Goal: Task Accomplishment & Management: Use online tool/utility

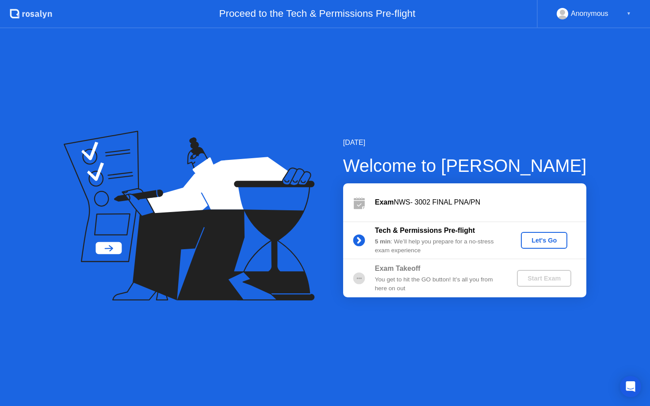
click at [547, 240] on div "Let's Go" at bounding box center [543, 240] width 39 height 7
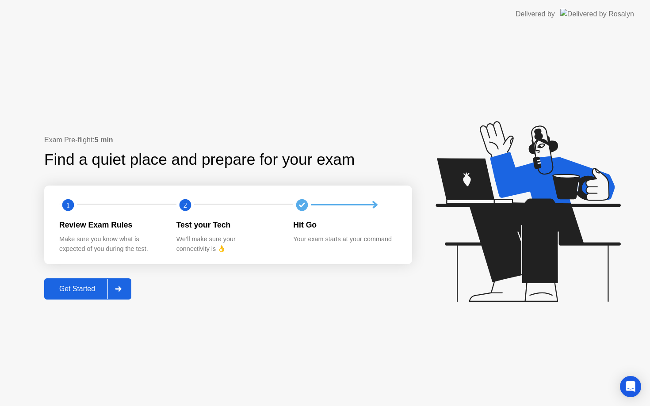
click at [84, 293] on div "Get Started" at bounding box center [77, 289] width 61 height 8
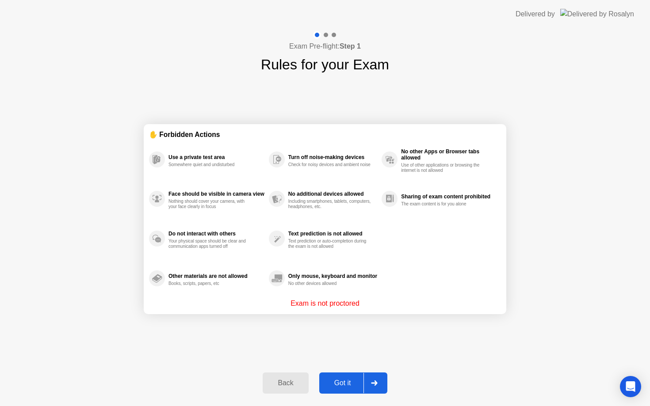
click at [348, 385] on div "Got it" at bounding box center [343, 383] width 42 height 8
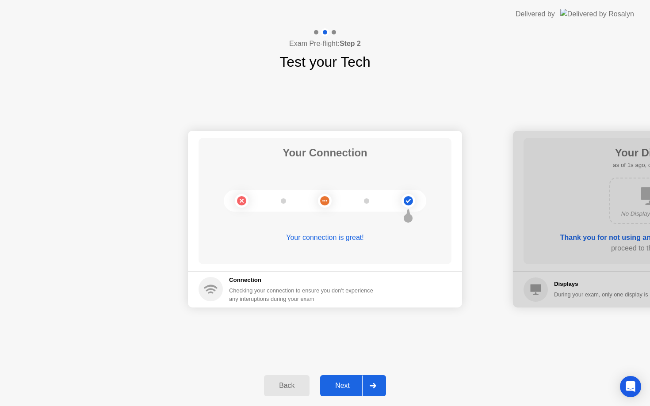
click at [348, 385] on div "Next" at bounding box center [342, 386] width 39 height 8
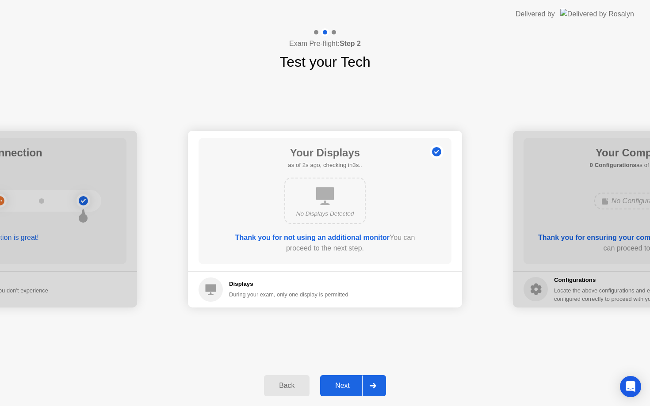
click at [348, 385] on div "Next" at bounding box center [342, 386] width 39 height 8
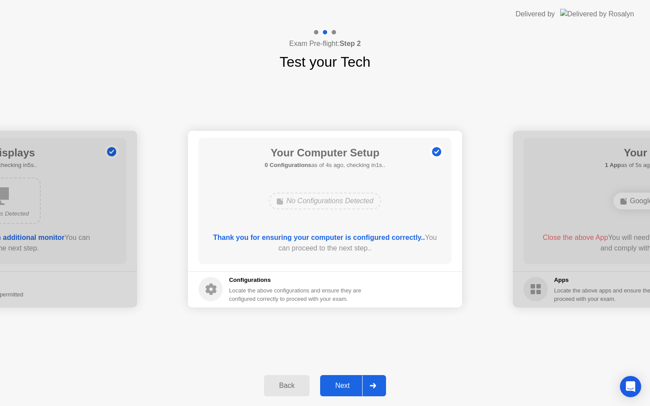
click at [348, 385] on div "Next" at bounding box center [342, 386] width 39 height 8
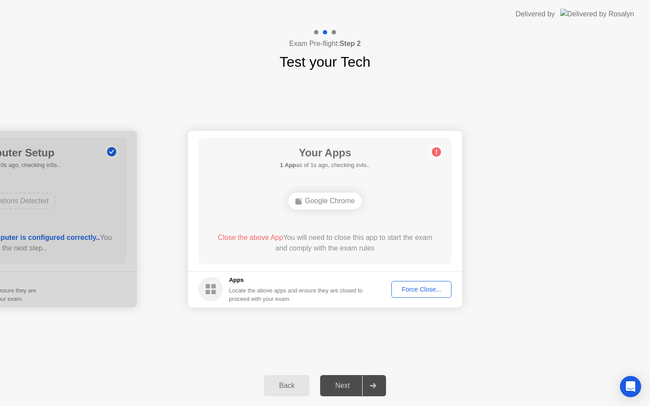
click at [411, 288] on div "Force Close..." at bounding box center [421, 289] width 54 height 7
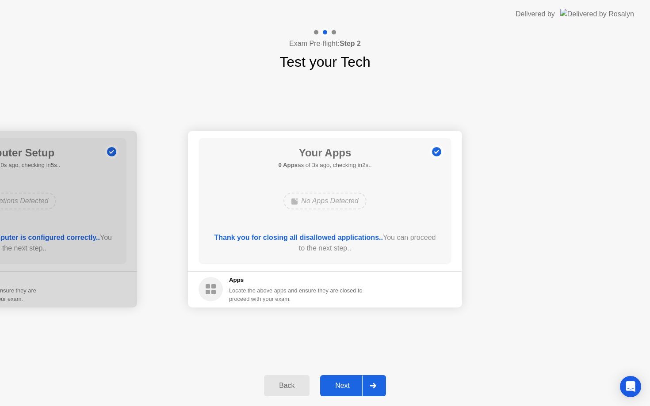
click at [350, 388] on div "Next" at bounding box center [342, 386] width 39 height 8
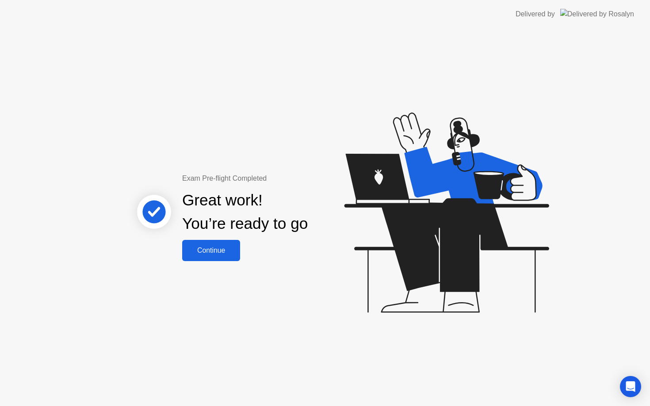
click at [218, 245] on button "Continue" at bounding box center [211, 250] width 58 height 21
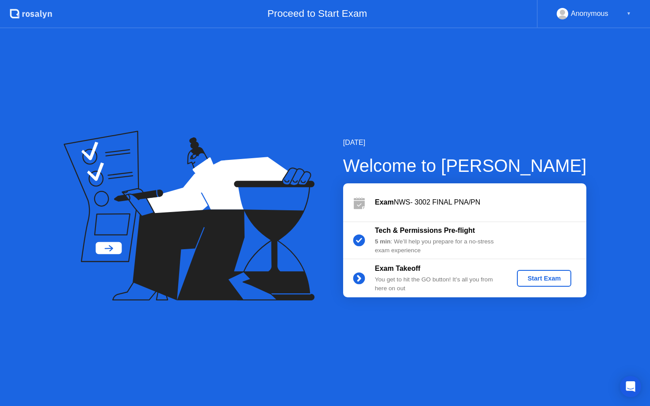
click at [552, 273] on button "Start Exam" at bounding box center [544, 278] width 54 height 17
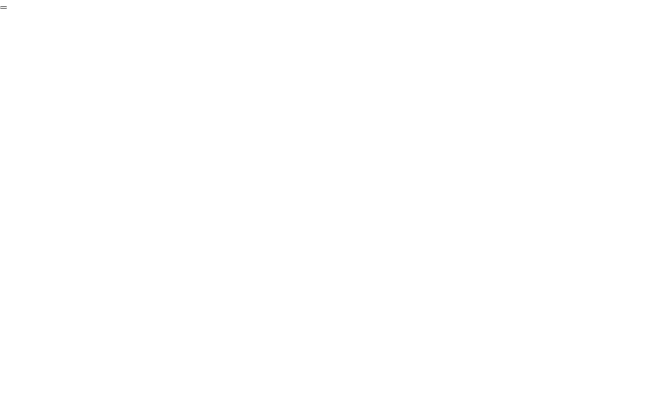
click div "End Proctoring Session"
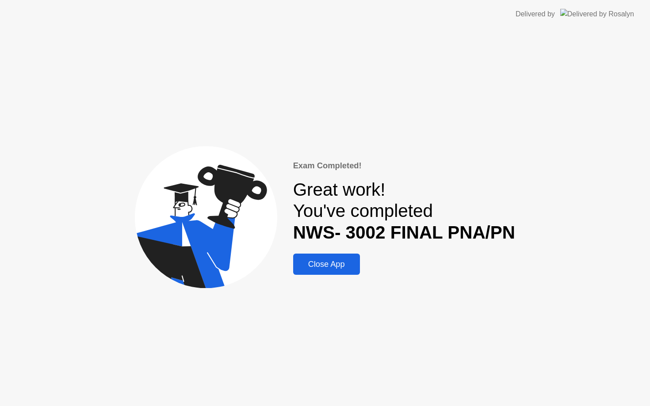
click at [323, 266] on div "Close App" at bounding box center [326, 264] width 61 height 9
